Goal: Information Seeking & Learning: Learn about a topic

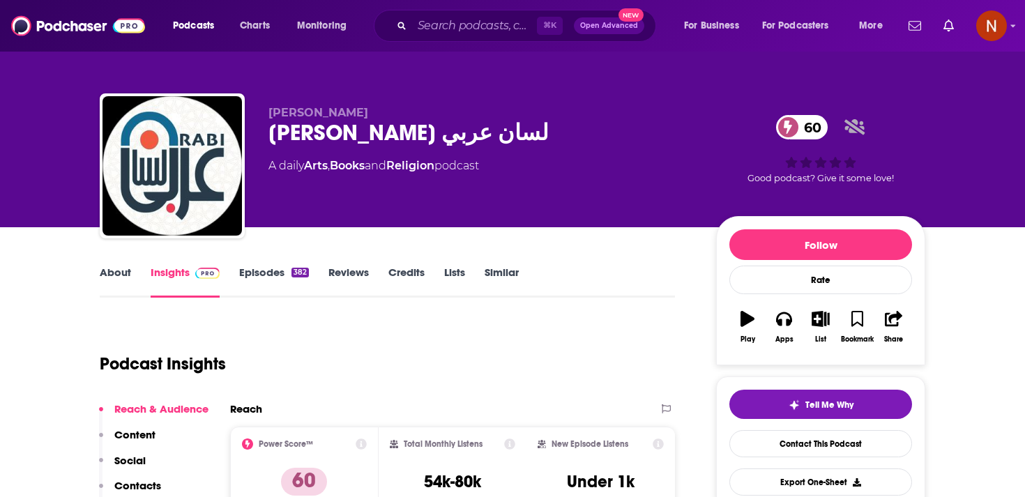
scroll to position [2, 0]
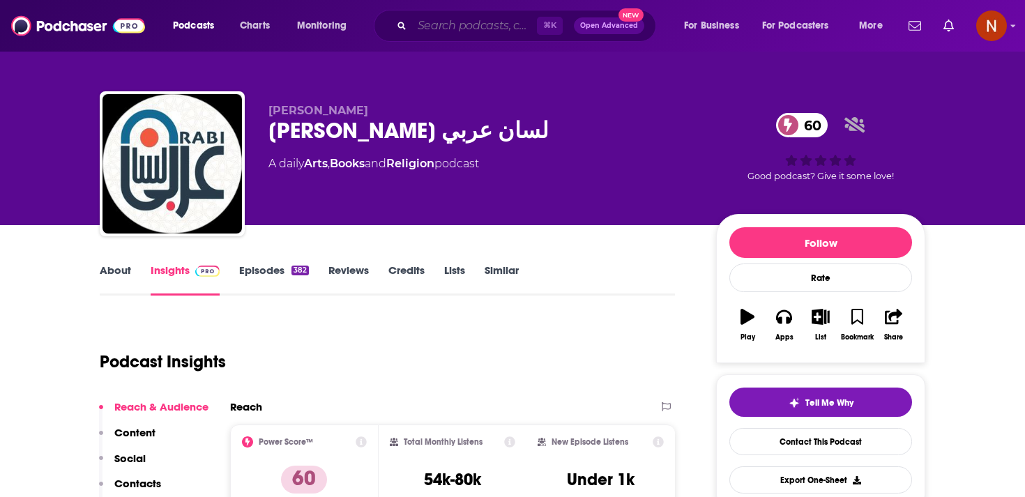
click at [443, 30] on input "Search podcasts, credits, & more..." at bounding box center [474, 26] width 125 height 22
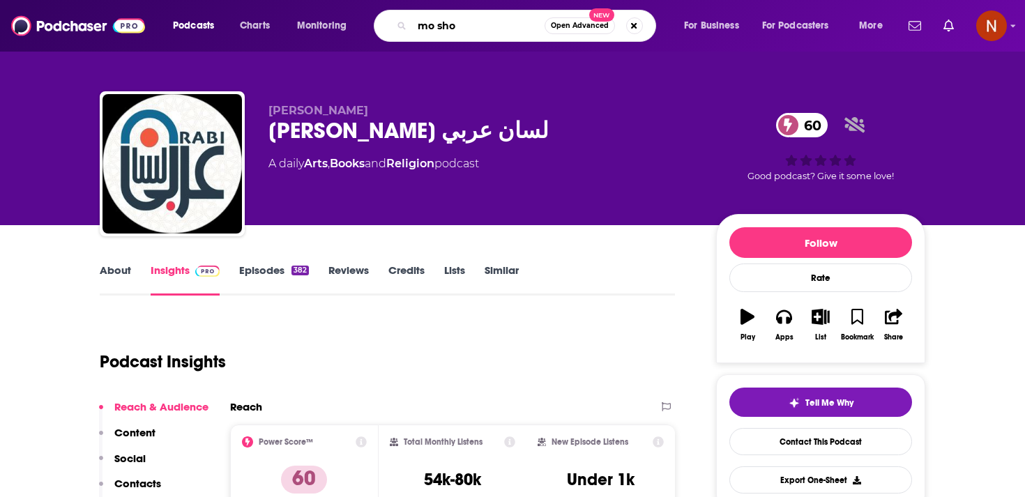
type input "mo show"
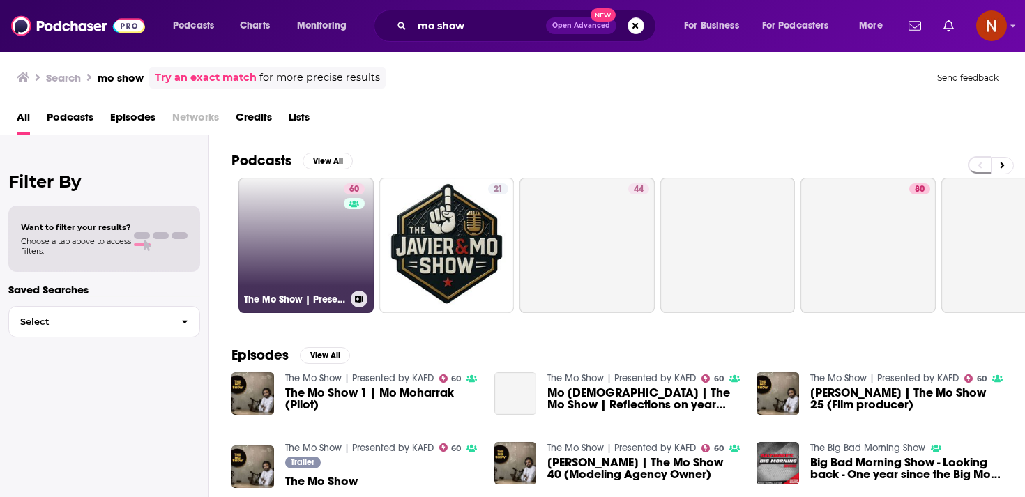
click at [338, 286] on link "60 The Mo Show | Presented by KAFD" at bounding box center [305, 245] width 135 height 135
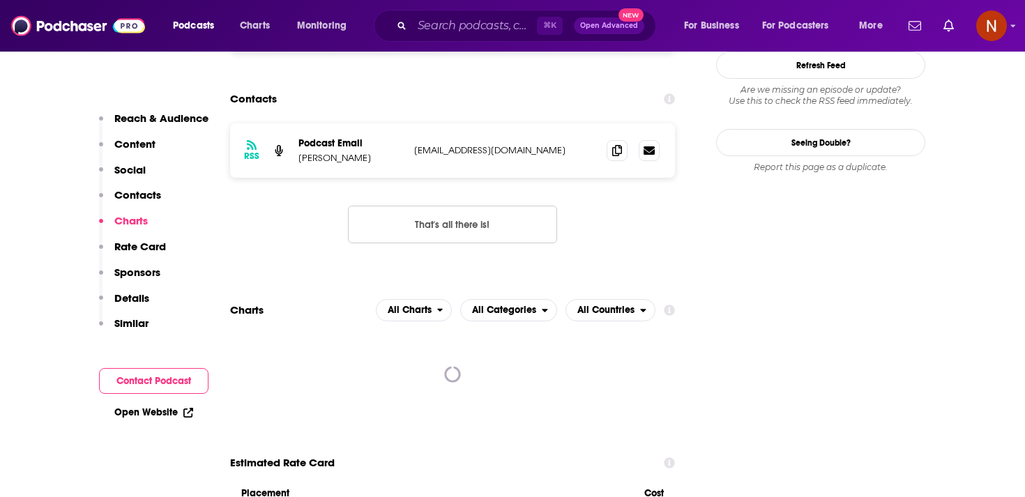
scroll to position [1291, 0]
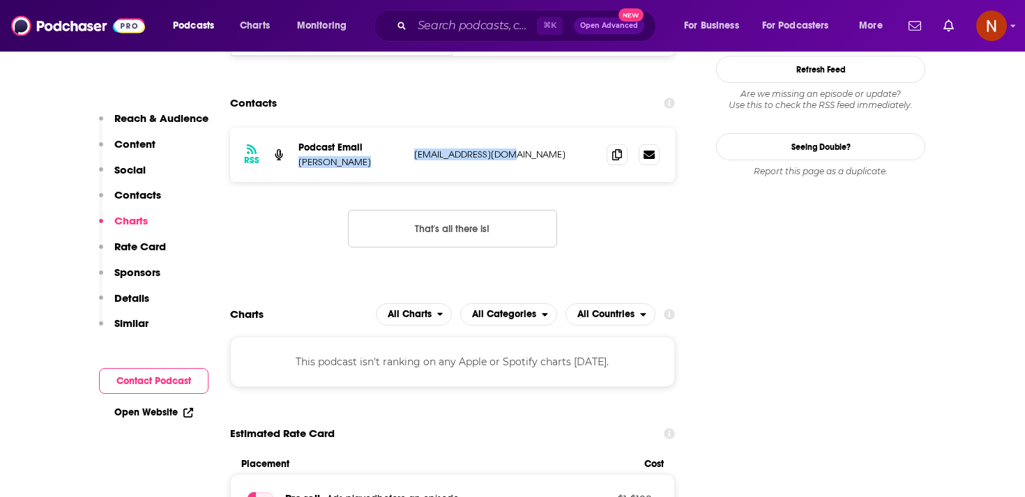
drag, startPoint x: 406, startPoint y: 111, endPoint x: 537, endPoint y: 115, distance: 131.1
click at [537, 128] on div "RSS Podcast Email Mohamad Islam Moislam83@gmail.com Moislam83@gmail.com" at bounding box center [452, 155] width 445 height 54
click at [537, 148] on p "Moislam83@gmail.com" at bounding box center [504, 154] width 181 height 12
click at [500, 148] on p "Moislam83@gmail.com" at bounding box center [504, 154] width 181 height 12
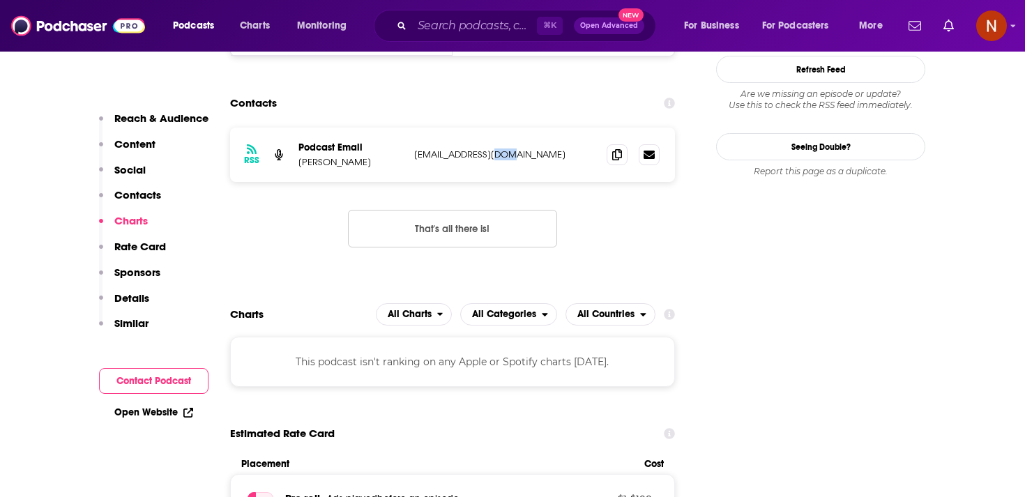
click at [500, 148] on p "Moislam83@gmail.com" at bounding box center [504, 154] width 181 height 12
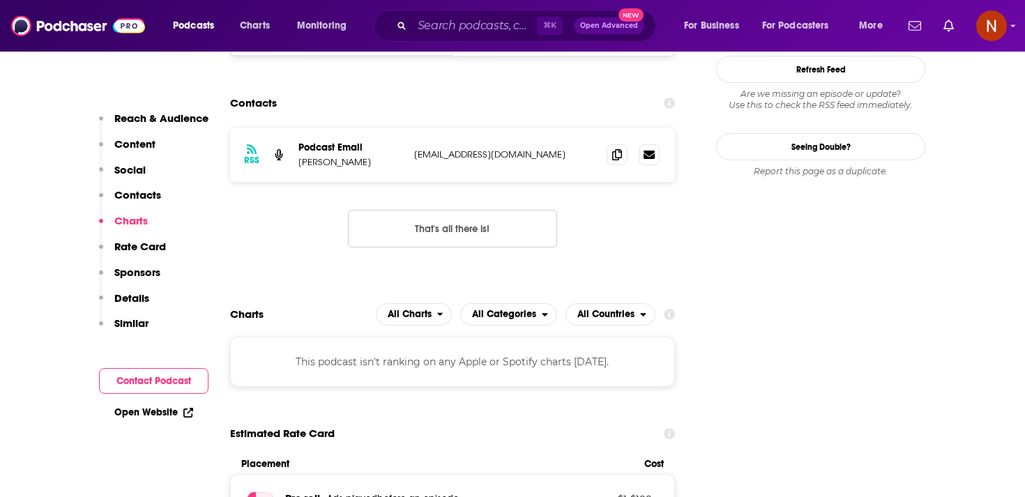
click at [500, 148] on p "Moislam83@gmail.com" at bounding box center [504, 154] width 181 height 12
copy div "Moislam83@gmail.com Moislam83@gmail.com"
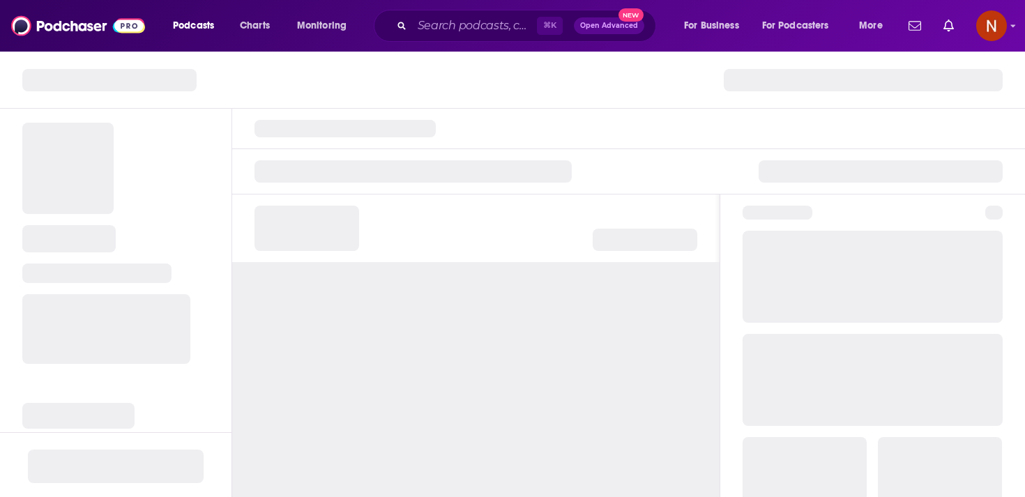
click at [214, 3] on div "Podcasts Charts Monitoring ⌘ K Open Advanced New For Business For Podcasters Mo…" at bounding box center [512, 26] width 1025 height 52
click at [217, 22] on button "Podcasts" at bounding box center [197, 26] width 69 height 22
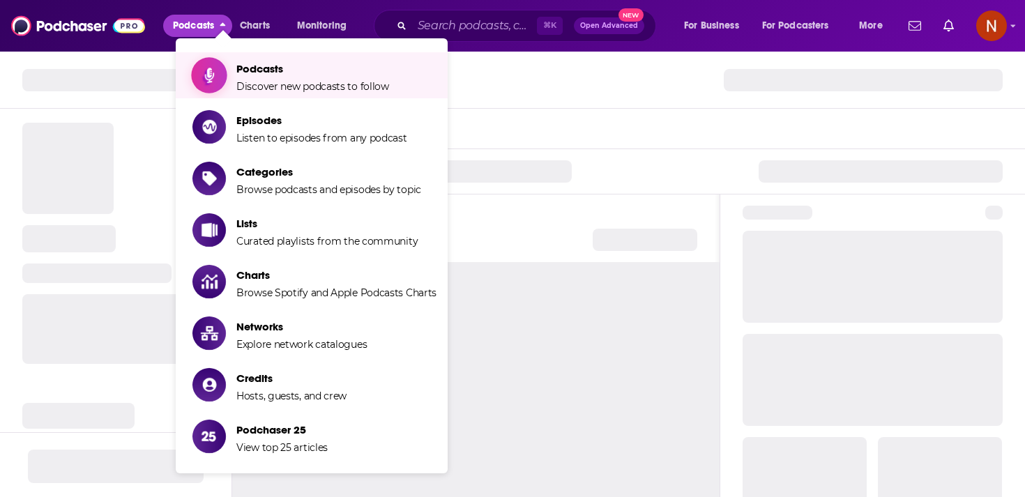
click at [235, 66] on link "Podcasts Discover new podcasts to follow" at bounding box center [314, 75] width 244 height 35
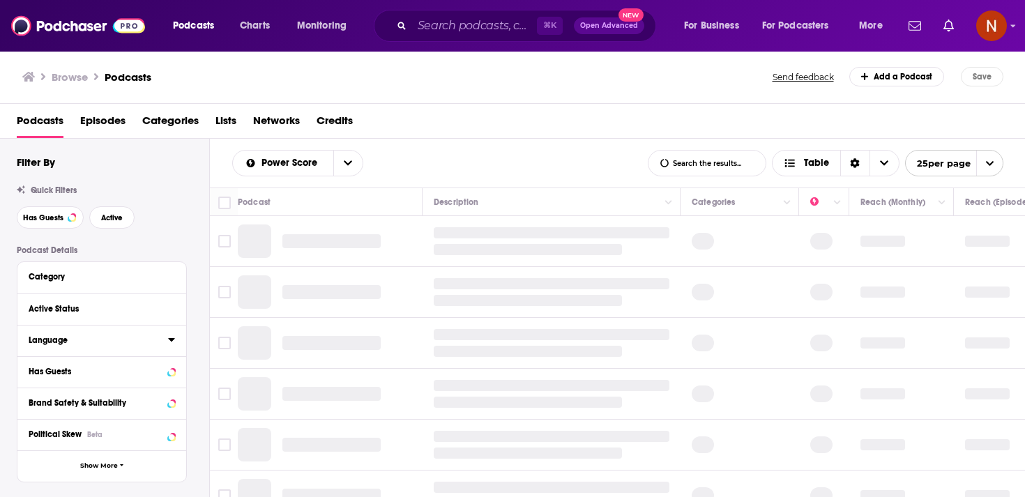
scroll to position [32, 0]
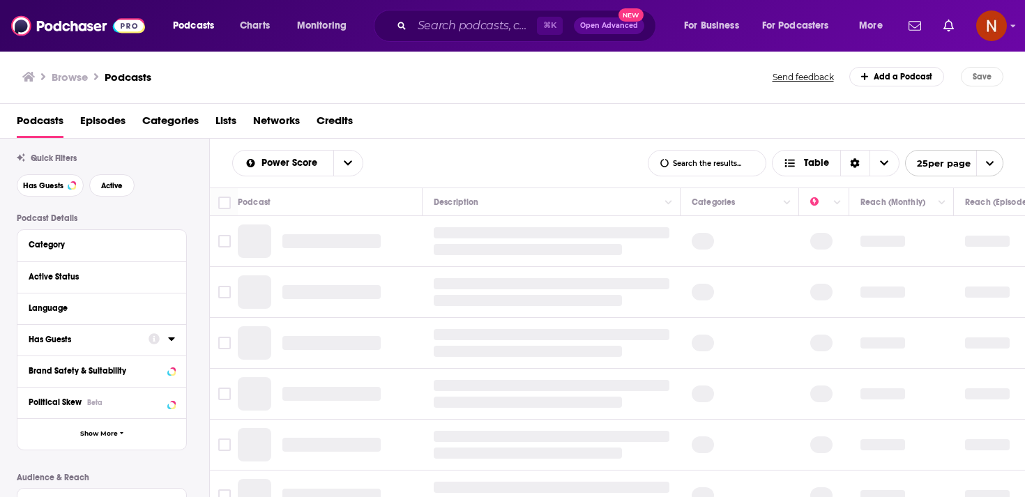
click at [175, 307] on div "Language" at bounding box center [101, 308] width 169 height 31
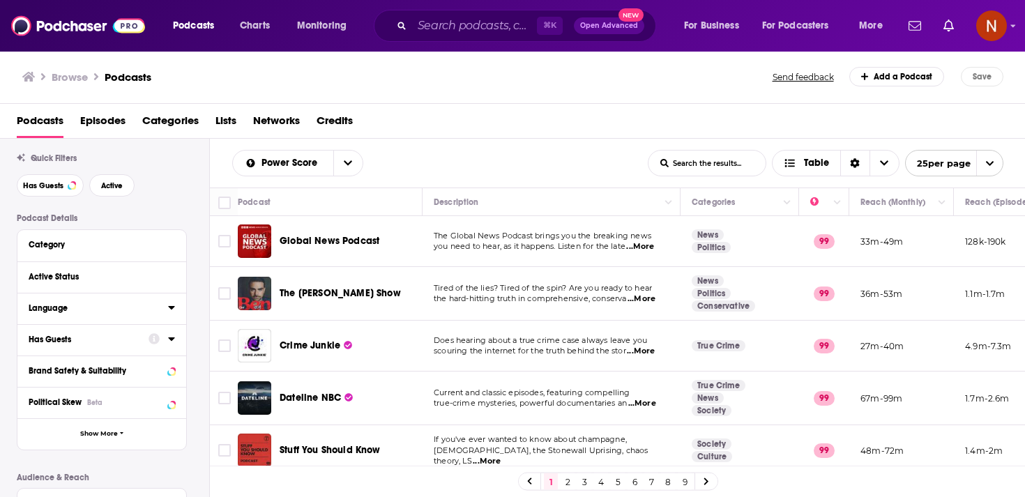
click at [172, 313] on icon at bounding box center [171, 307] width 7 height 11
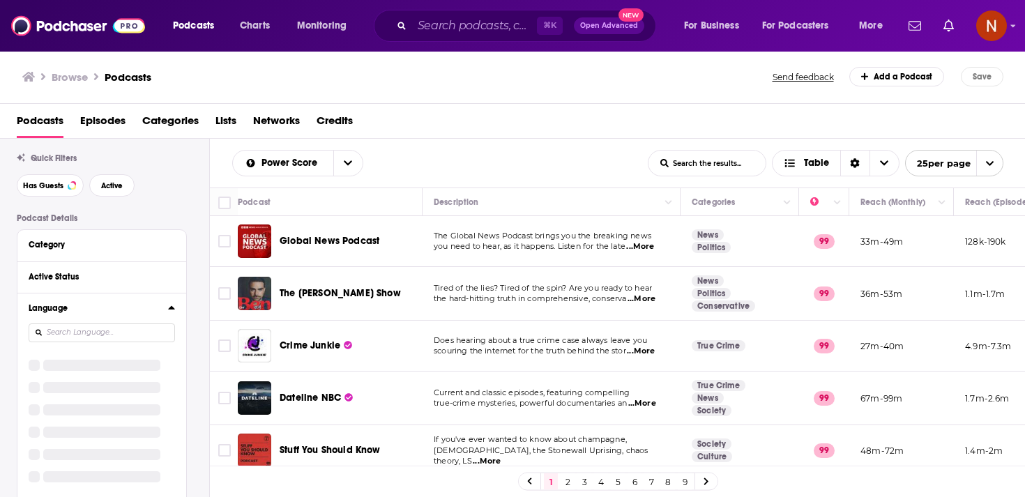
scroll to position [3, 0]
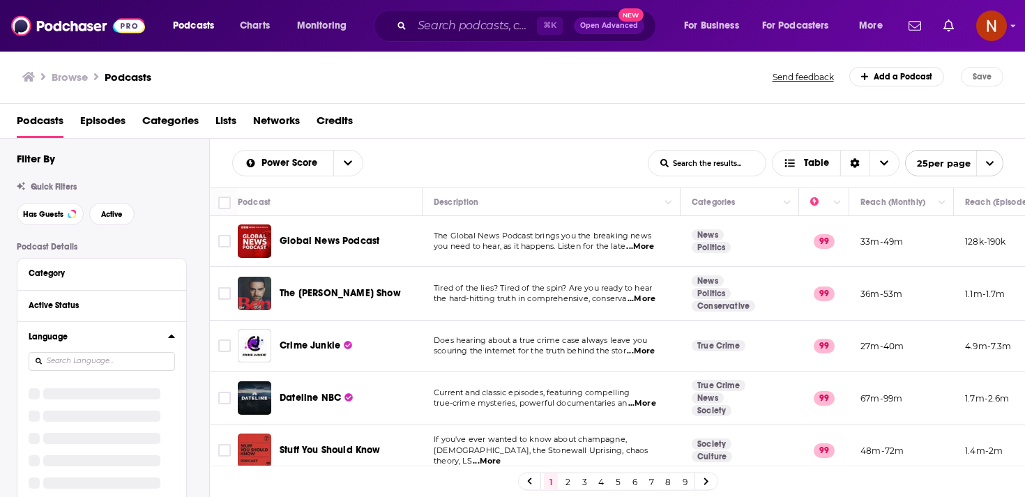
click at [151, 325] on div "Language" at bounding box center [101, 424] width 169 height 206
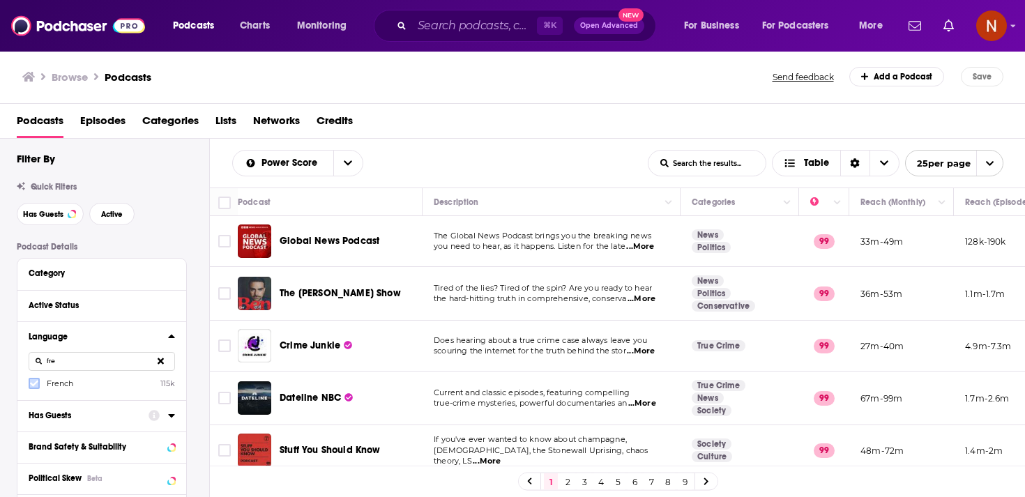
type input "fre"
click at [34, 382] on icon at bounding box center [34, 383] width 8 height 8
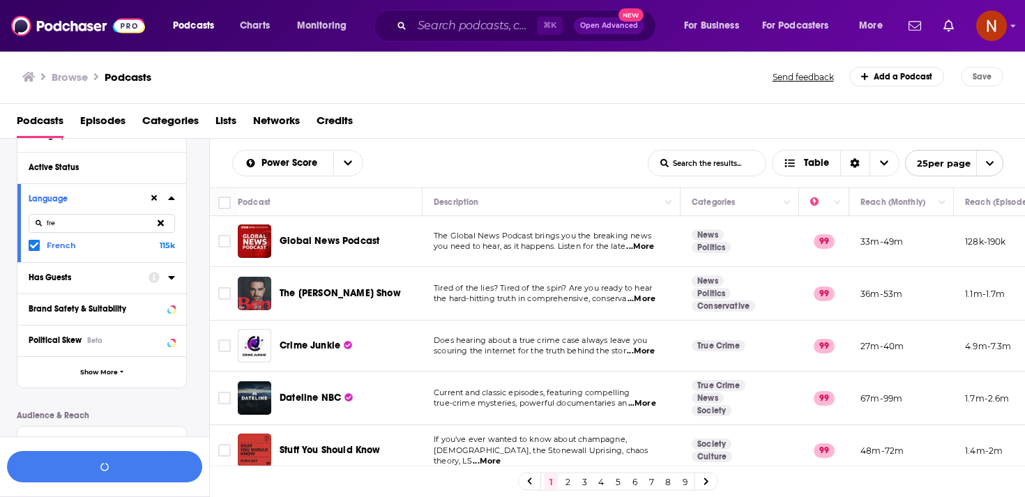
scroll to position [146, 0]
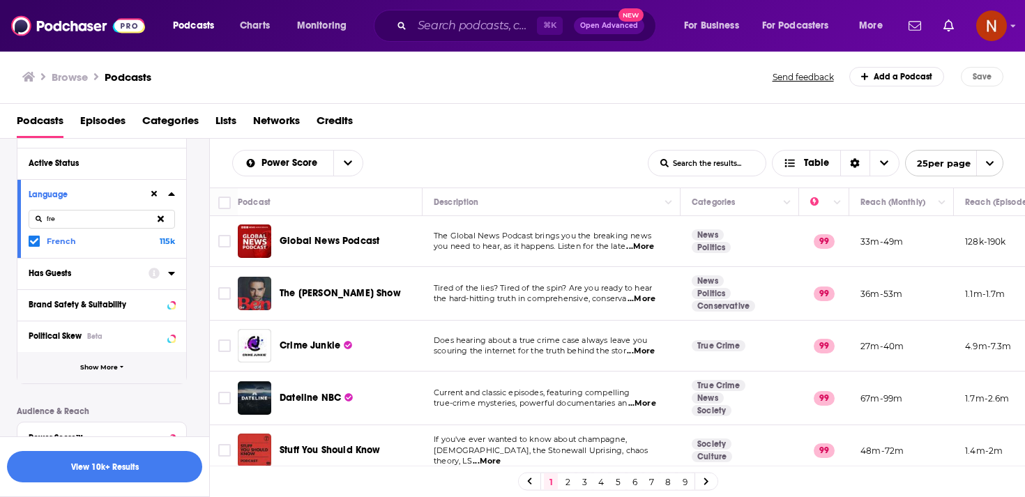
click at [150, 369] on button "Show More" at bounding box center [101, 367] width 169 height 31
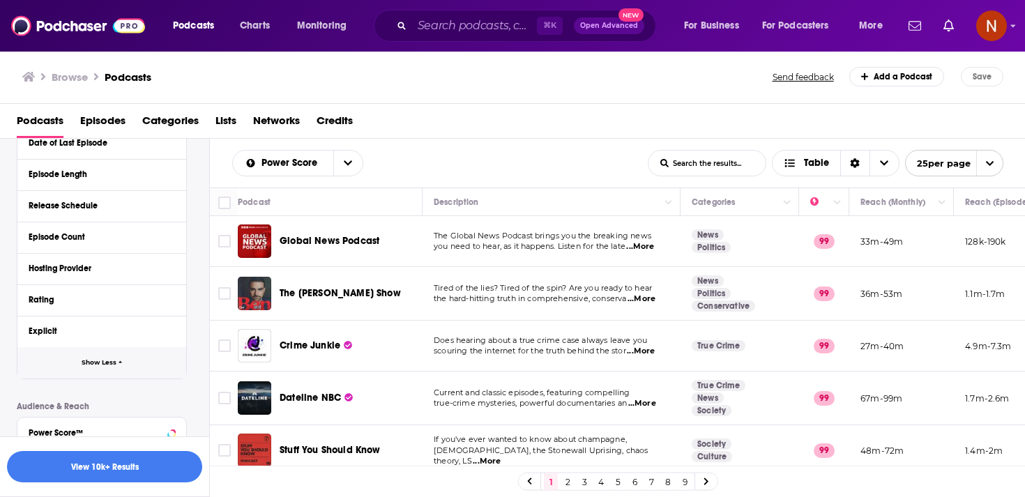
scroll to position [434, 0]
click at [174, 266] on icon at bounding box center [171, 267] width 7 height 11
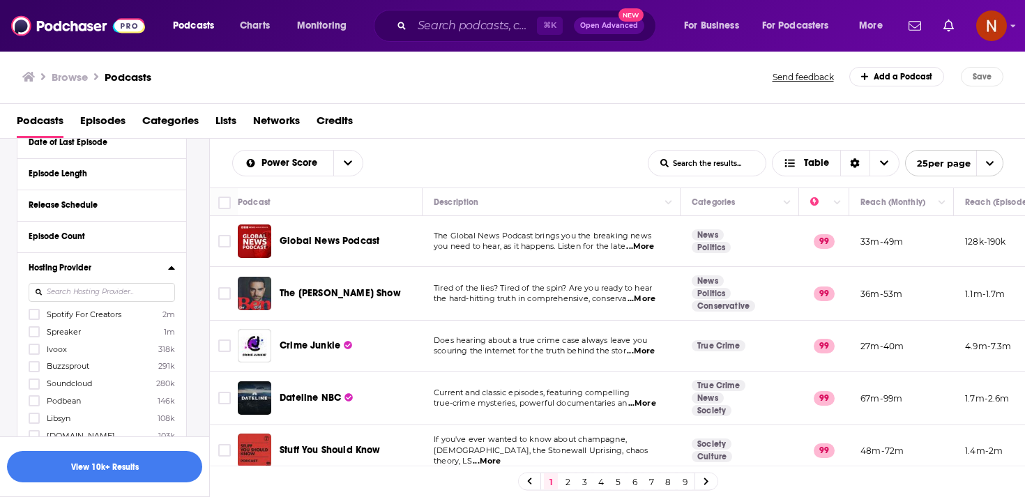
click at [135, 294] on input at bounding box center [102, 292] width 146 height 19
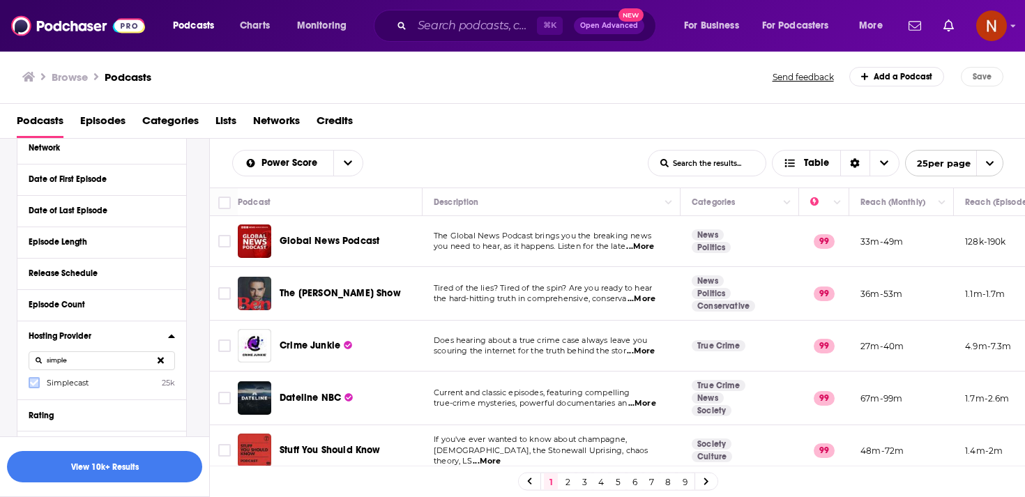
click at [35, 383] on icon at bounding box center [34, 382] width 8 height 8
click at [88, 366] on input "simple" at bounding box center [102, 360] width 146 height 19
type input "acas"
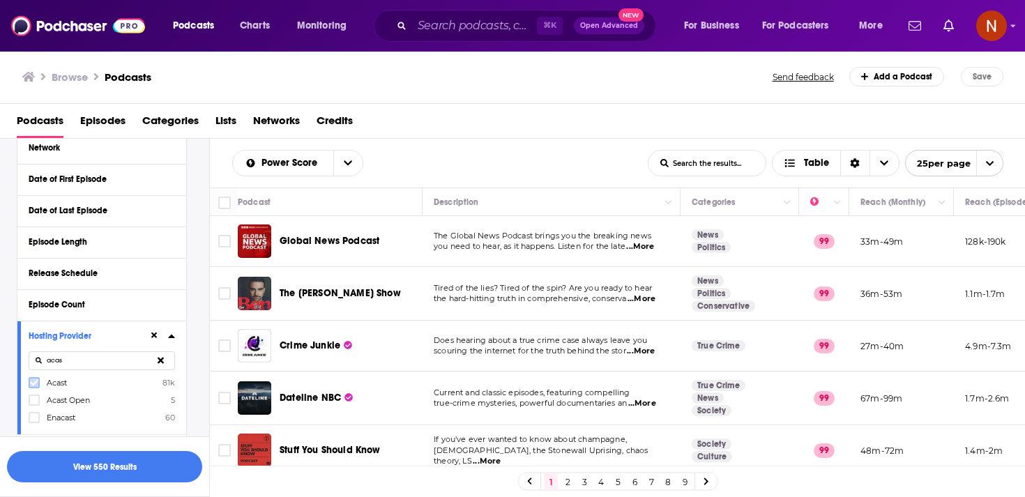
click at [31, 388] on label at bounding box center [34, 382] width 11 height 11
click at [77, 370] on input "acas" at bounding box center [102, 360] width 146 height 19
click at [36, 384] on icon at bounding box center [34, 383] width 8 height 6
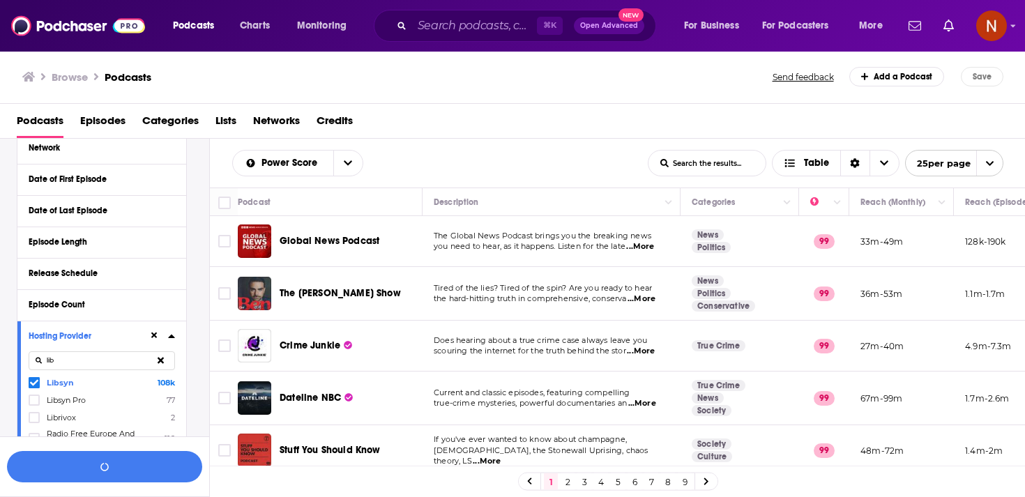
click at [73, 365] on input "lib" at bounding box center [102, 360] width 146 height 19
click at [38, 383] on icon at bounding box center [34, 382] width 8 height 8
click at [112, 364] on input "omny" at bounding box center [102, 360] width 146 height 19
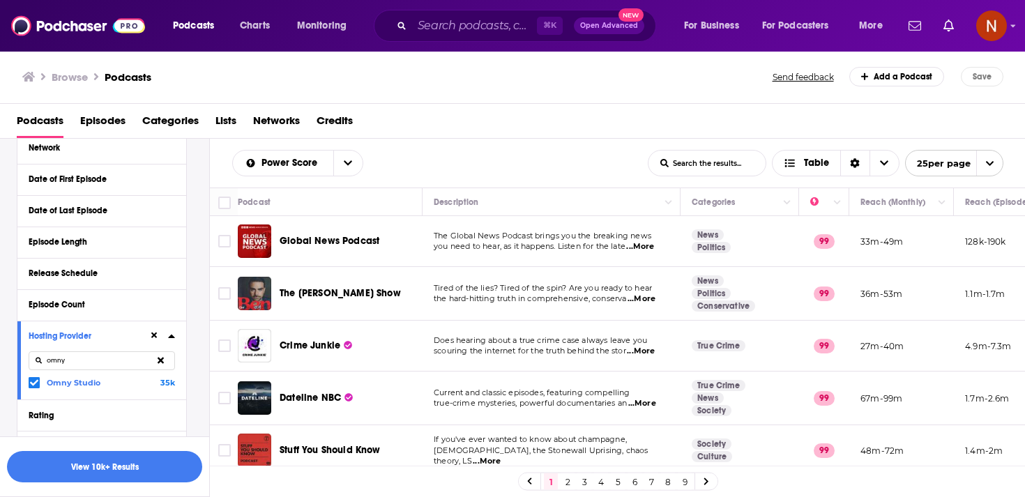
click at [112, 364] on input "omny" at bounding box center [102, 360] width 146 height 19
click at [39, 383] on label at bounding box center [34, 382] width 11 height 11
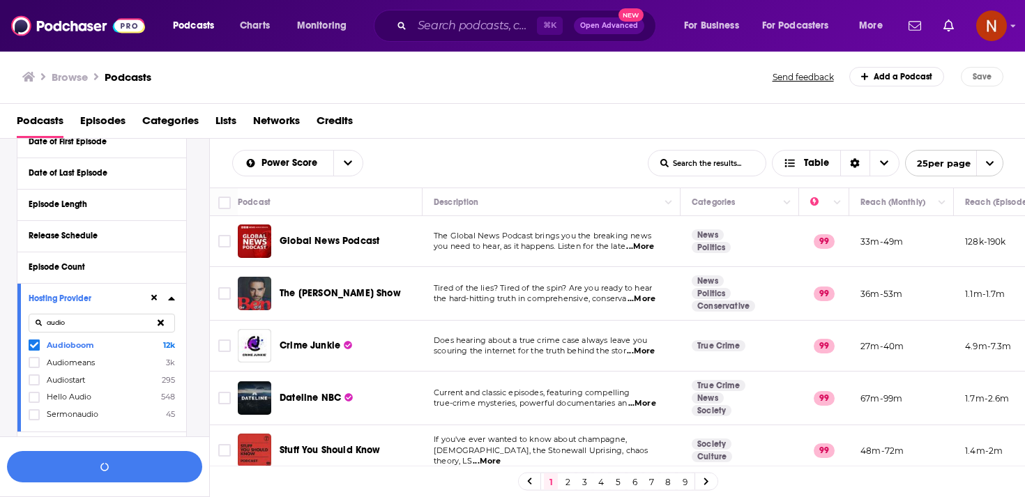
scroll to position [404, 0]
click at [129, 323] on input "audio" at bounding box center [102, 322] width 146 height 19
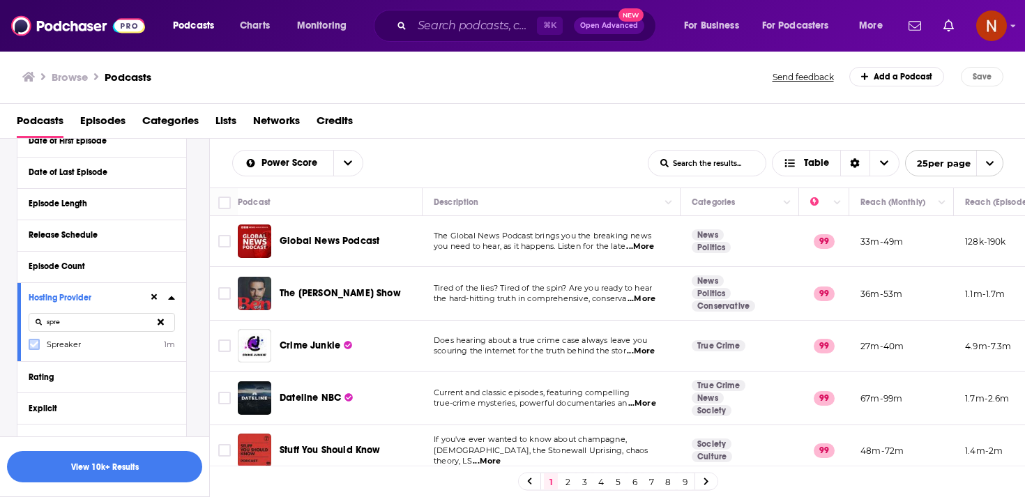
type input "spre"
click at [33, 344] on icon at bounding box center [34, 344] width 8 height 8
click at [125, 474] on button "View 10k+ Results" at bounding box center [104, 466] width 195 height 31
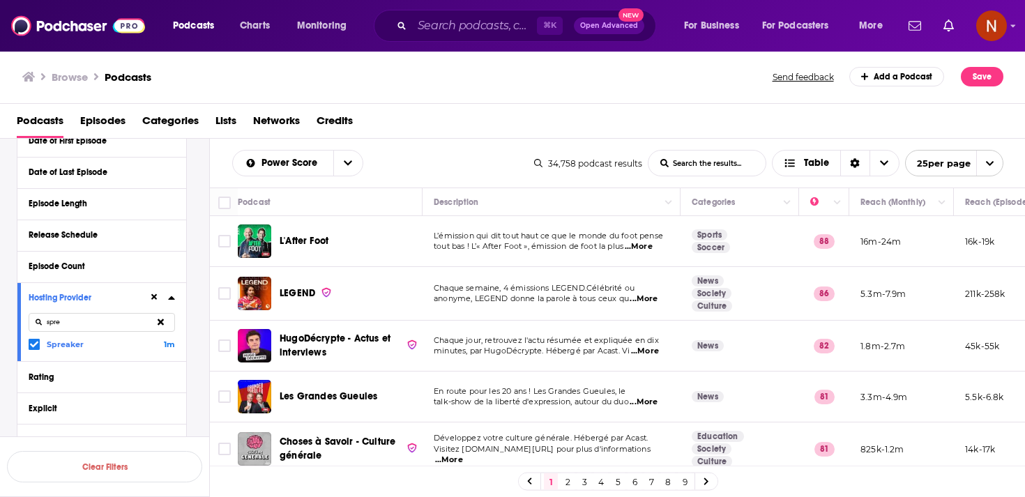
click at [464, 139] on div "Power Score List Search Input Search the results... Table 34,758 podcast result…" at bounding box center [617, 163] width 815 height 49
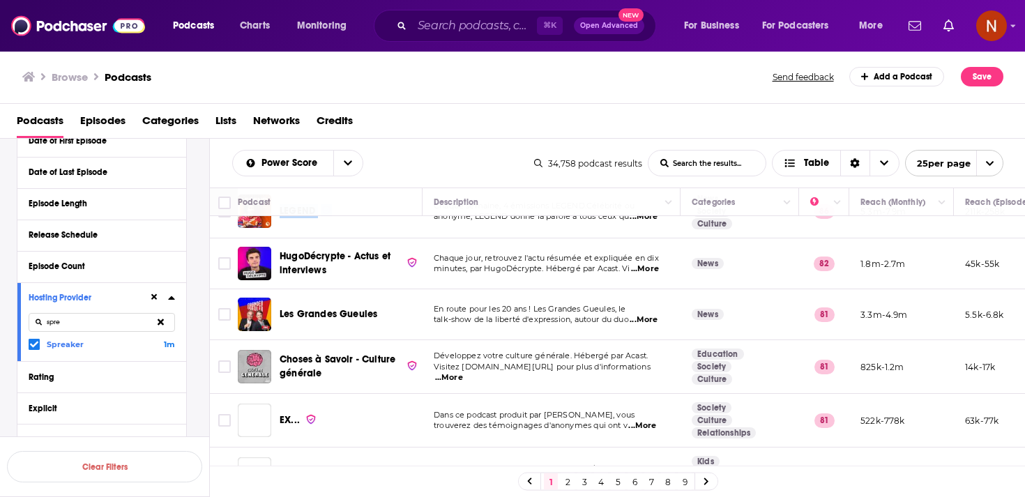
scroll to position [86, 0]
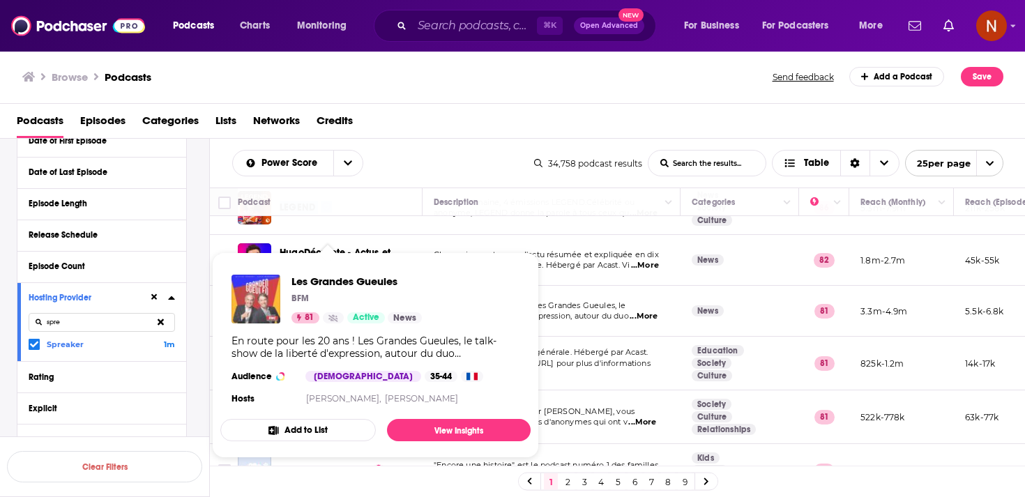
click at [255, 305] on img "Les Grandes Gueules" at bounding box center [255, 299] width 49 height 49
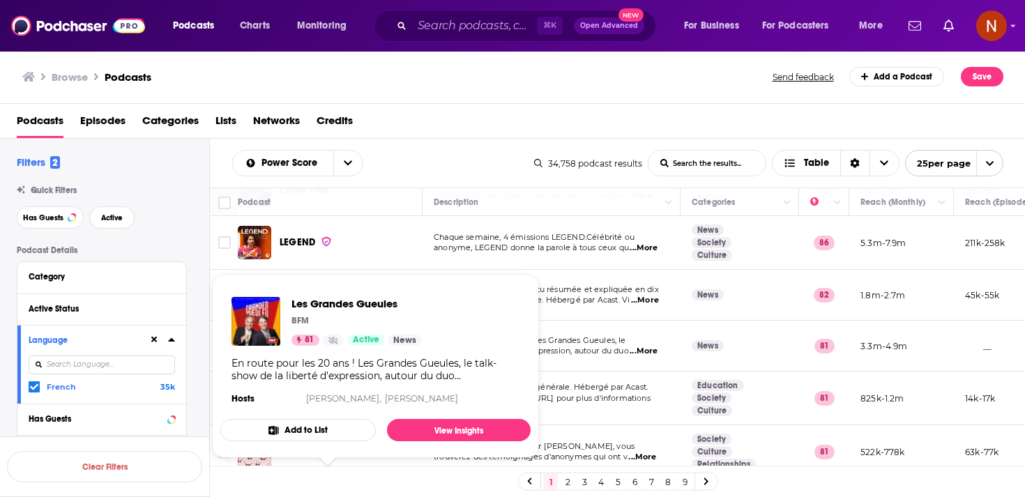
scroll to position [53, 0]
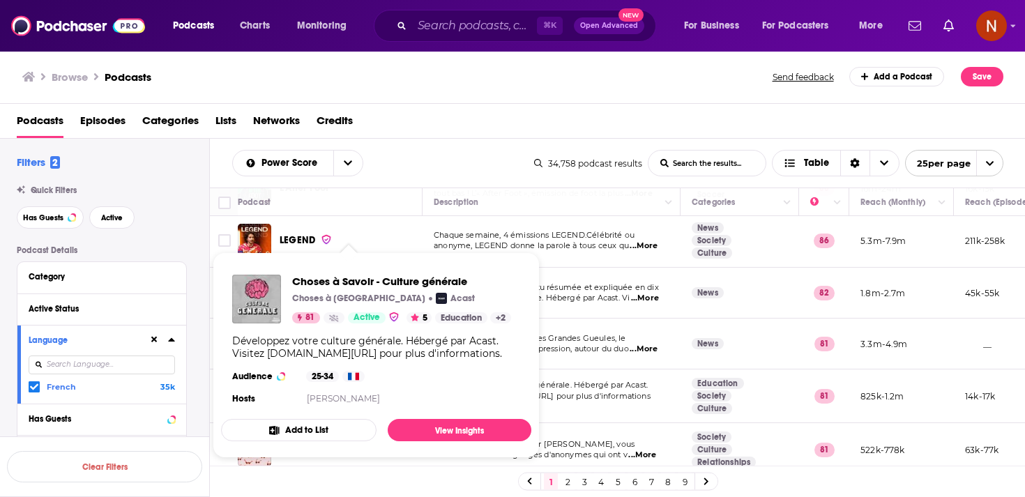
click at [514, 167] on div "Power Score List Search Input Search the results... Table" at bounding box center [383, 163] width 302 height 26
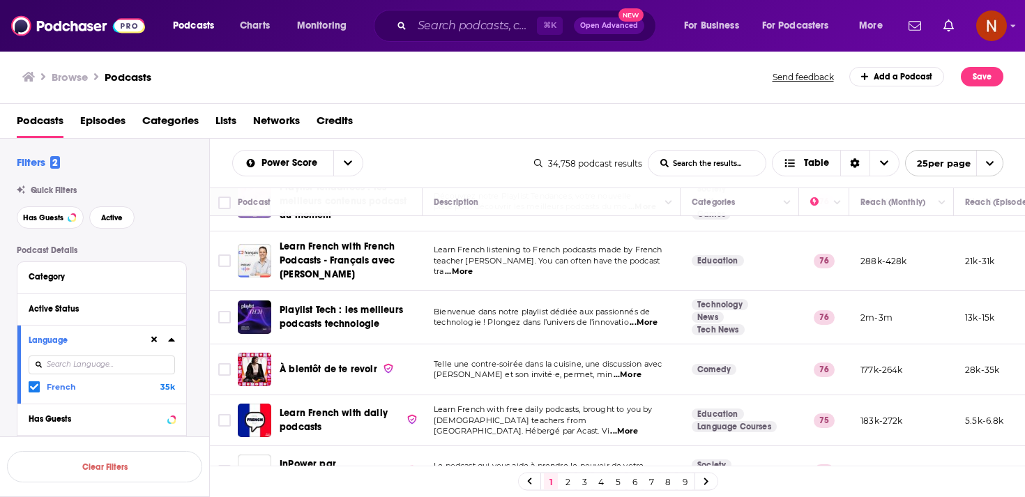
scroll to position [1064, 0]
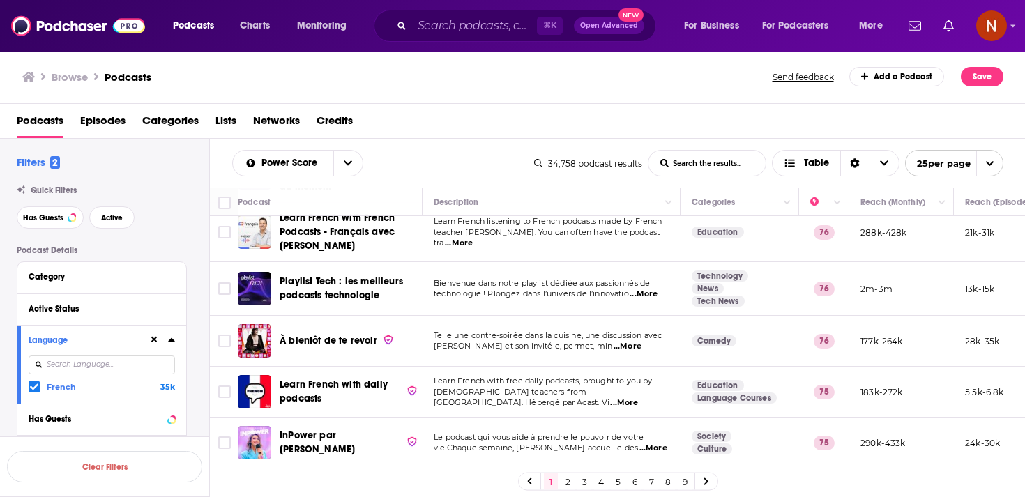
click at [564, 485] on link "2" at bounding box center [567, 481] width 14 height 17
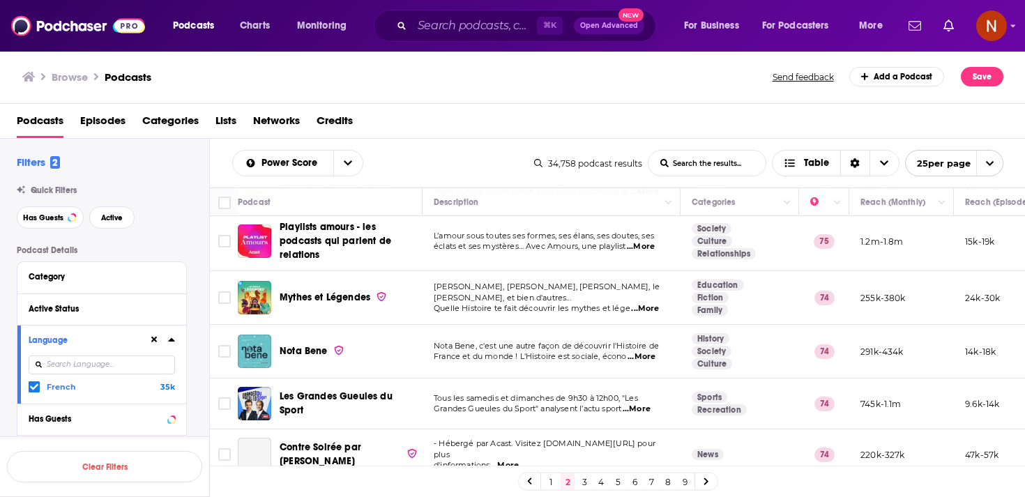
scroll to position [116, 0]
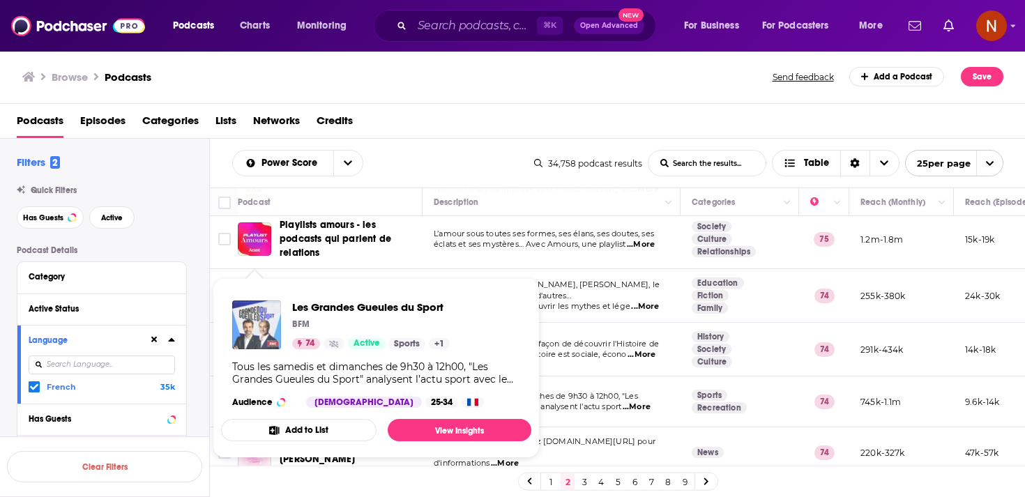
click at [256, 337] on img "Les Grandes Gueules du Sport" at bounding box center [256, 324] width 49 height 49
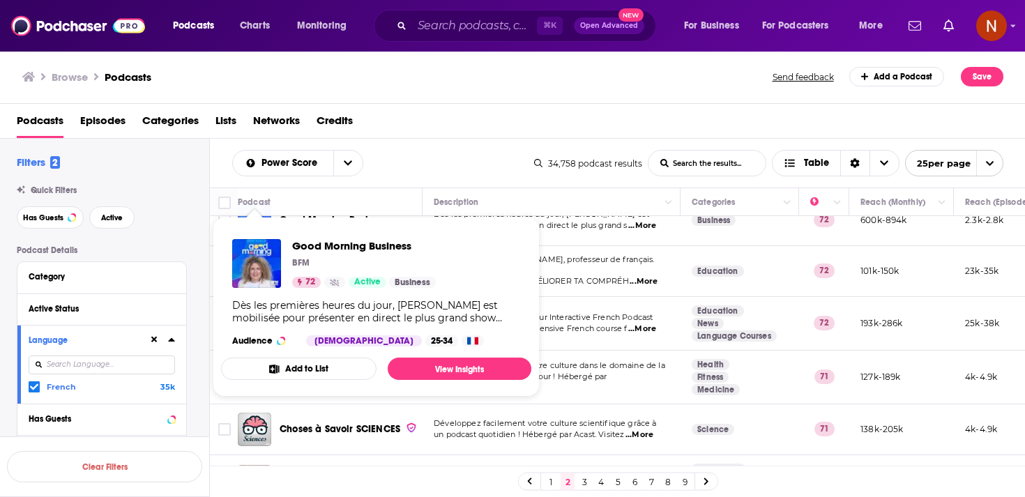
scroll to position [1075, 0]
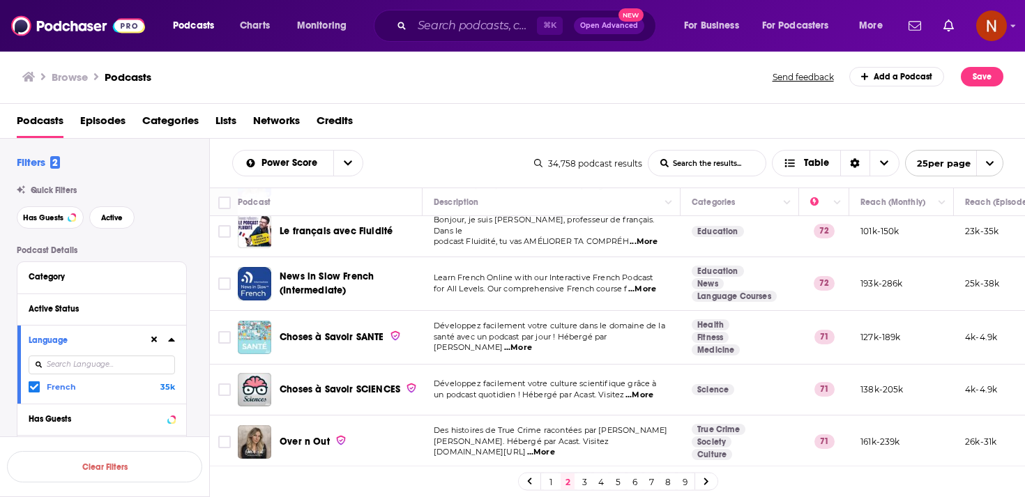
click at [588, 485] on link "3" at bounding box center [584, 481] width 14 height 17
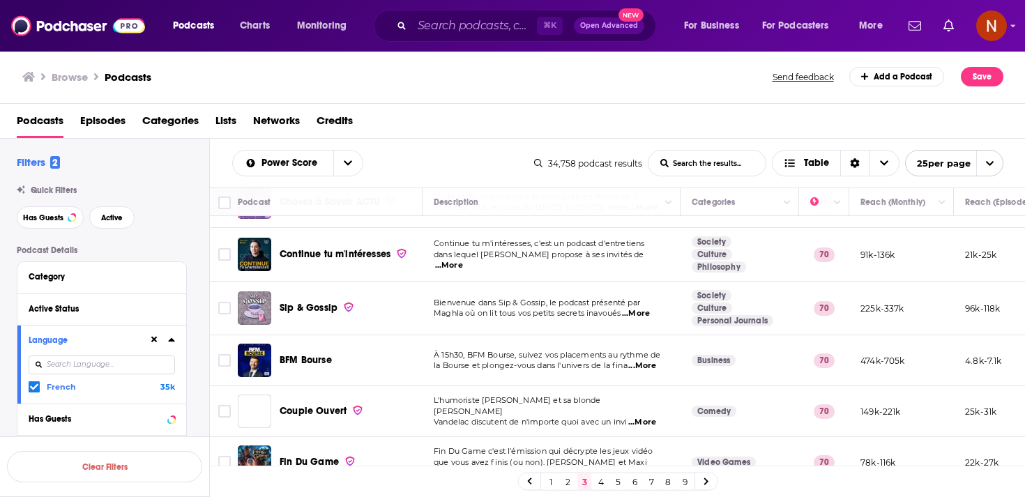
scroll to position [301, 0]
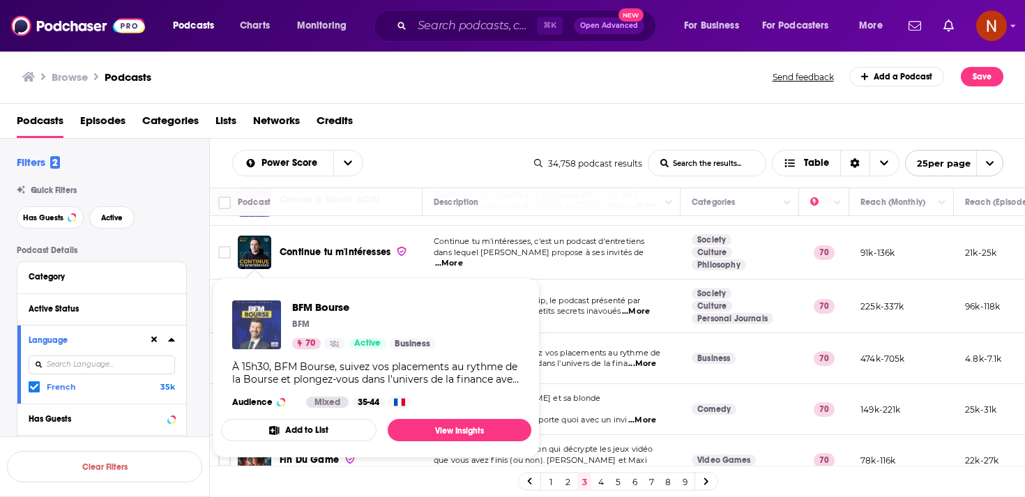
click at [263, 321] on img "BFM Bourse" at bounding box center [256, 324] width 49 height 49
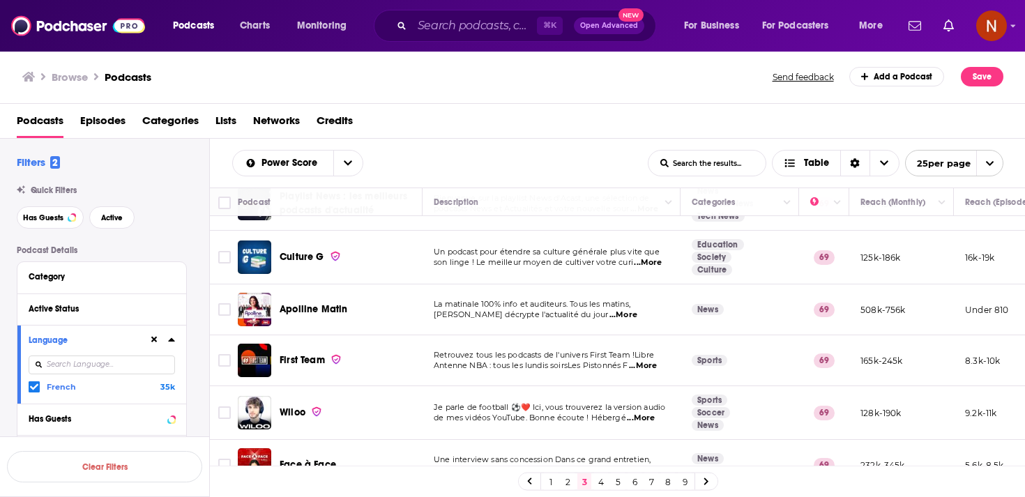
scroll to position [1056, 0]
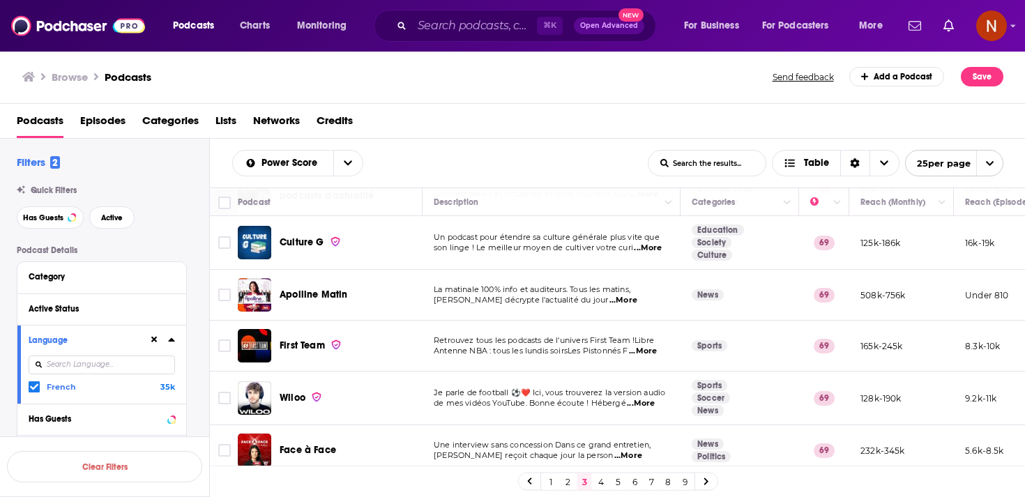
click at [597, 478] on link "4" at bounding box center [601, 481] width 14 height 17
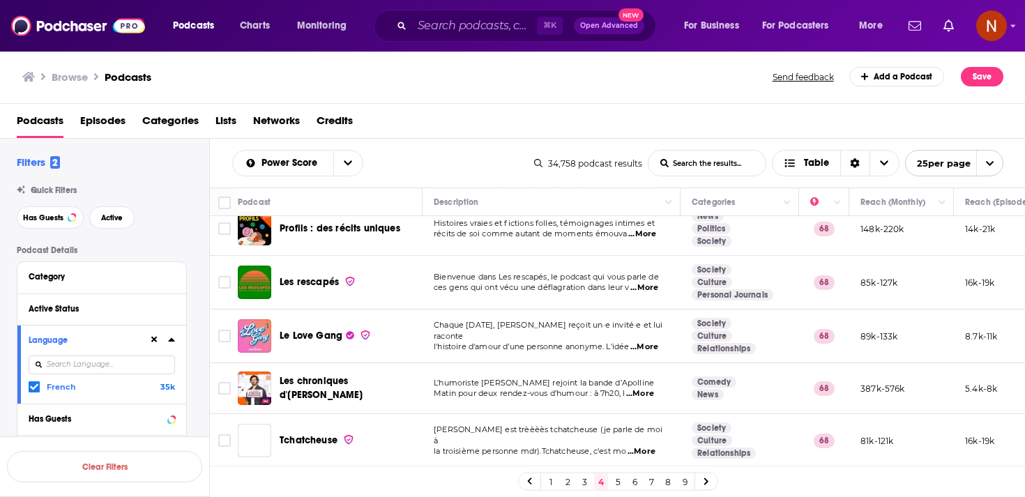
scroll to position [339, 0]
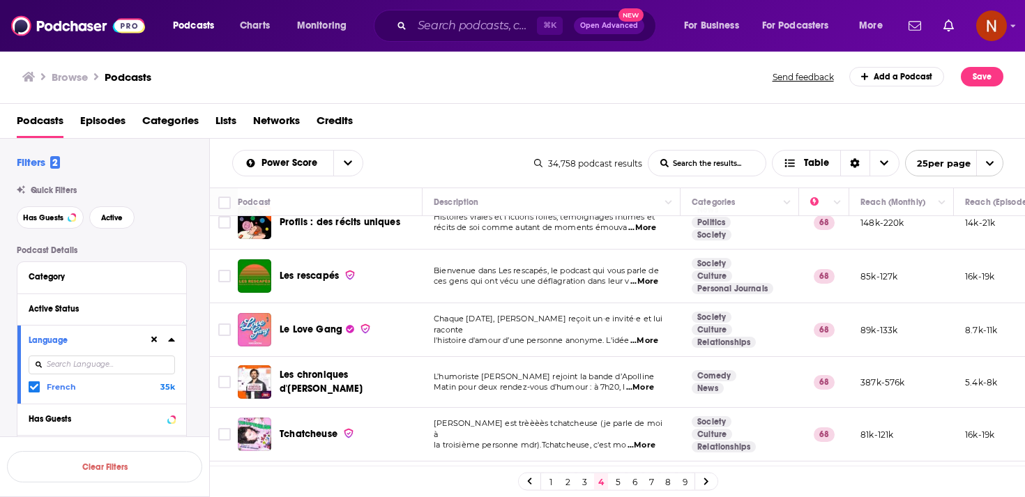
click at [613, 484] on link "5" at bounding box center [618, 481] width 14 height 17
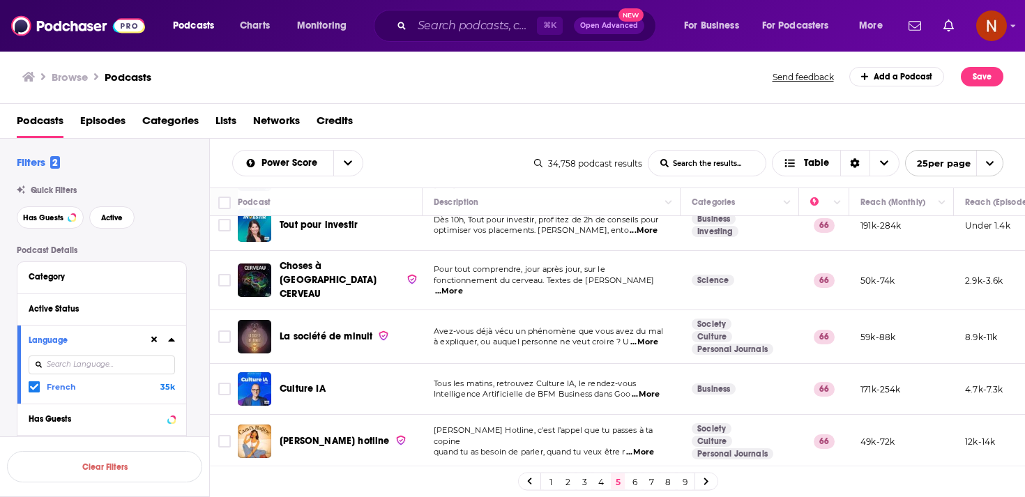
scroll to position [638, 0]
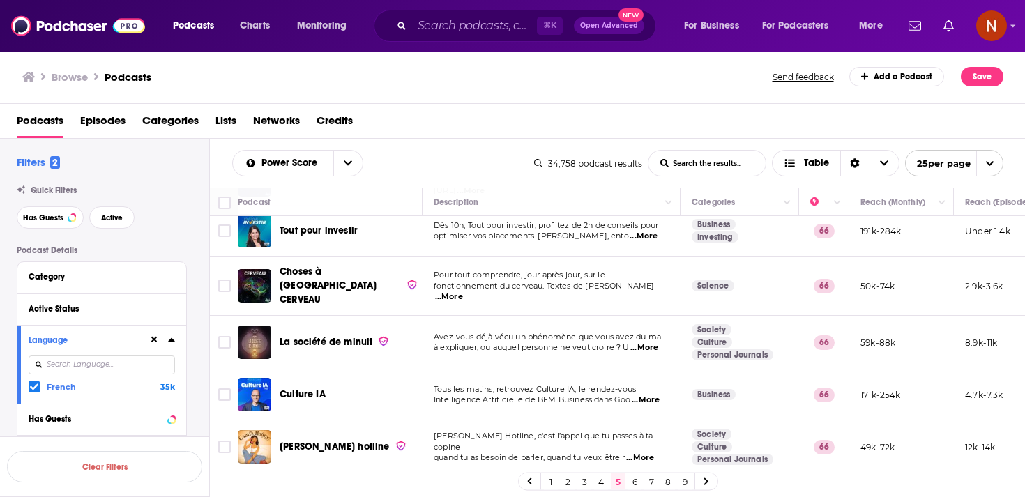
click at [544, 480] on link "1" at bounding box center [551, 481] width 14 height 17
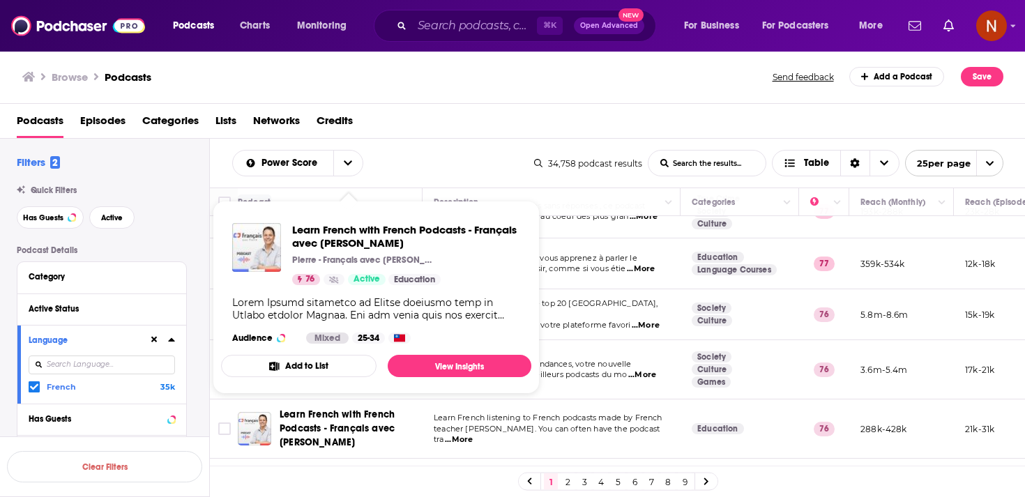
scroll to position [866, 0]
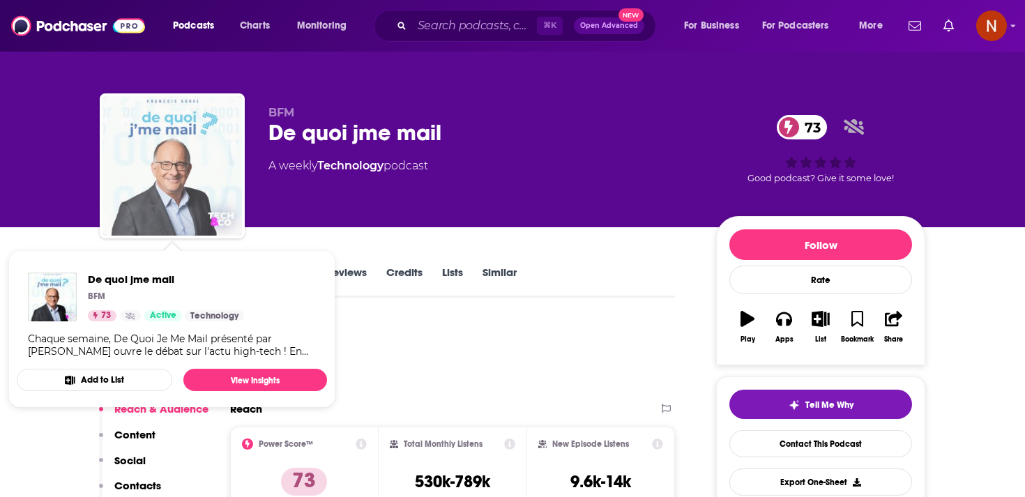
scroll to position [1, 0]
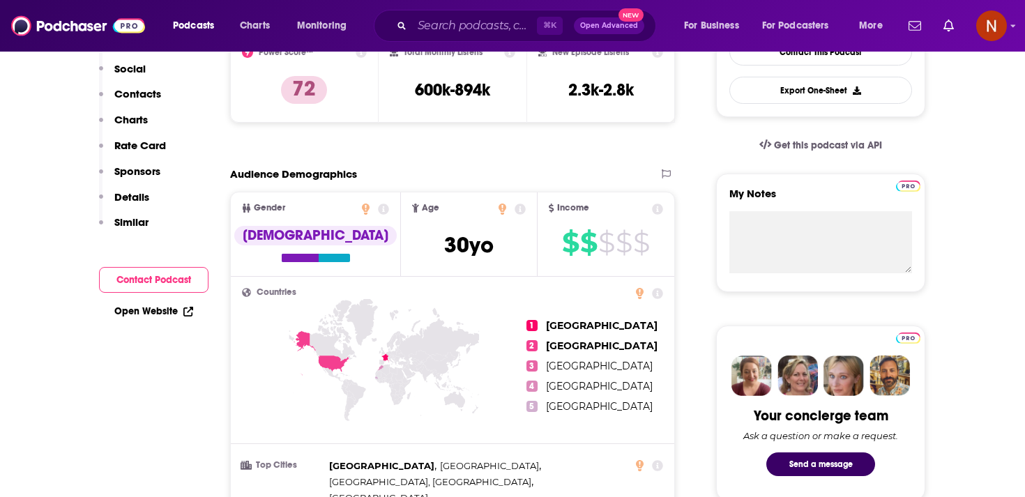
scroll to position [58, 0]
